Goal: Transaction & Acquisition: Obtain resource

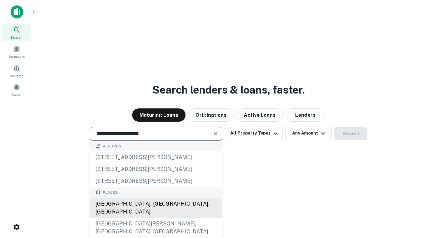
click at [156, 218] on div "Santa Monica, CA, USA" at bounding box center [156, 208] width 132 height 20
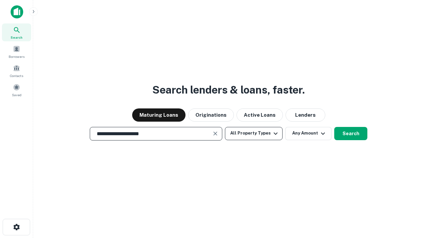
type input "**********"
click at [254, 133] on button "All Property Types" at bounding box center [254, 133] width 58 height 13
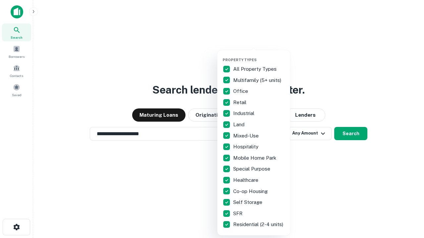
click at [259, 56] on button "button" at bounding box center [258, 56] width 73 height 0
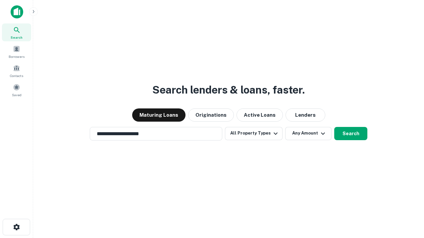
scroll to position [10, 0]
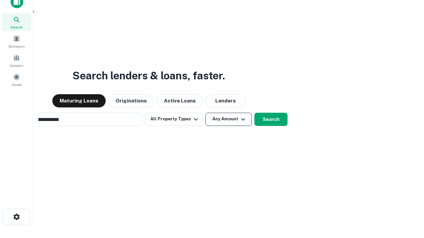
click at [205, 113] on button "Any Amount" at bounding box center [228, 119] width 46 height 13
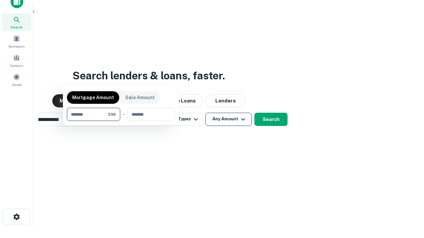
scroll to position [11, 0]
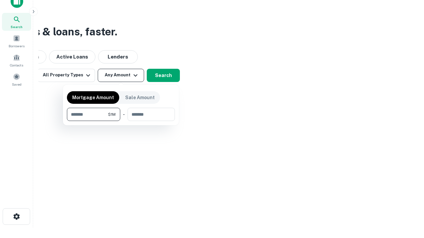
type input "*******"
click at [121, 121] on button "button" at bounding box center [121, 121] width 108 height 0
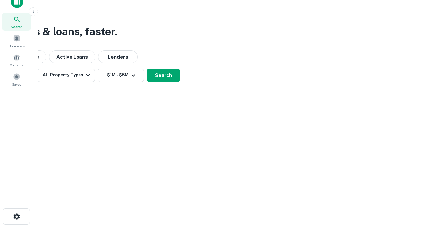
scroll to position [4, 122]
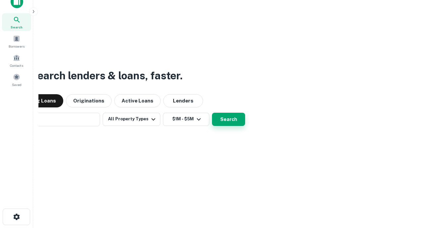
click at [212, 113] on button "Search" at bounding box center [228, 119] width 33 height 13
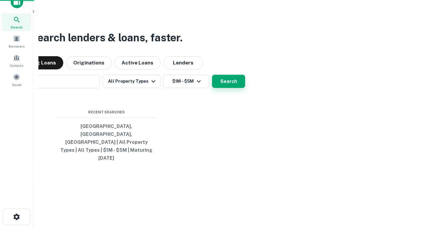
scroll to position [18, 187]
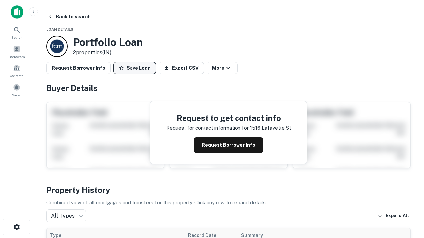
click at [134, 68] on button "Save Loan" at bounding box center [134, 68] width 43 height 12
click at [136, 68] on button "Loan Saved" at bounding box center [136, 68] width 46 height 12
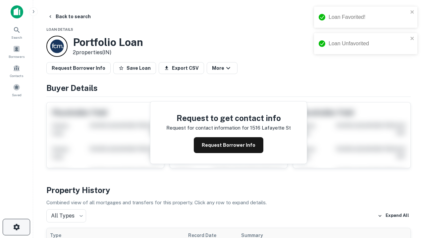
click at [16, 227] on icon "button" at bounding box center [17, 227] width 8 height 8
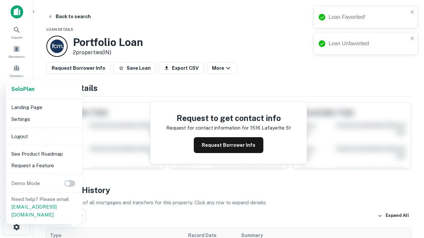
click at [44, 136] on li "Logout" at bounding box center [44, 137] width 71 height 12
